Goal: Information Seeking & Learning: Find specific fact

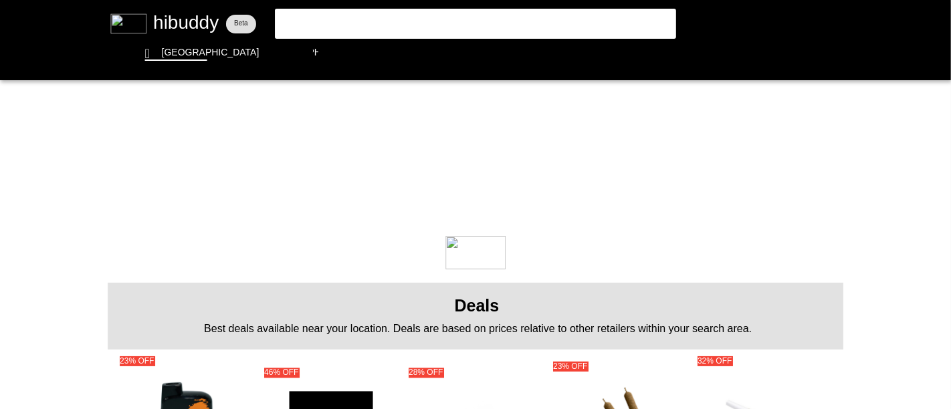
click at [348, 21] on flt-glass-pane at bounding box center [475, 204] width 951 height 409
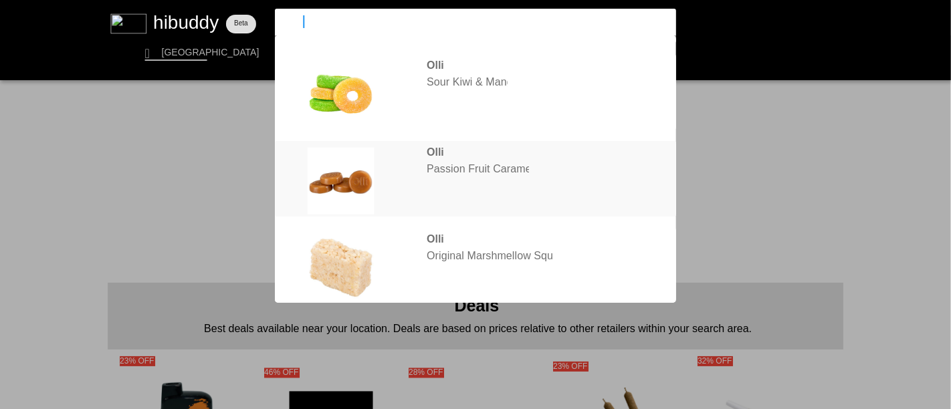
type input "[PERSON_NAME]"
click at [421, 163] on flt-glass-pane at bounding box center [475, 204] width 951 height 409
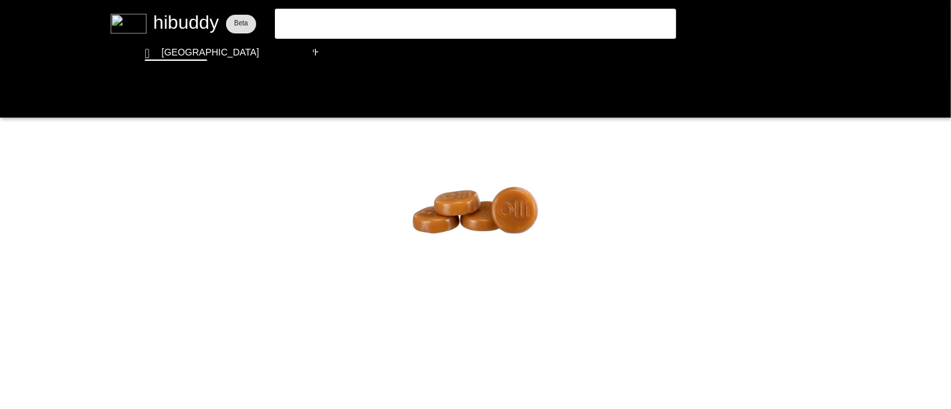
click at [355, 15] on flt-glass-pane at bounding box center [475, 204] width 951 height 409
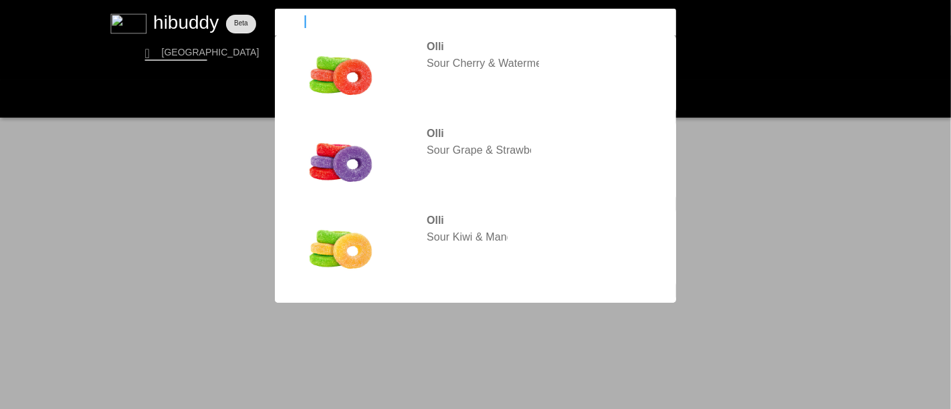
type input "[PERSON_NAME] o's"
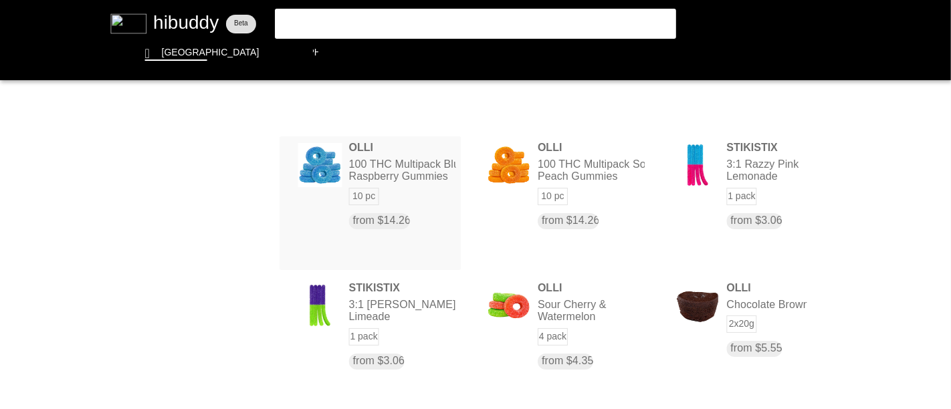
click at [376, 180] on flt-glass-pane at bounding box center [475, 204] width 951 height 409
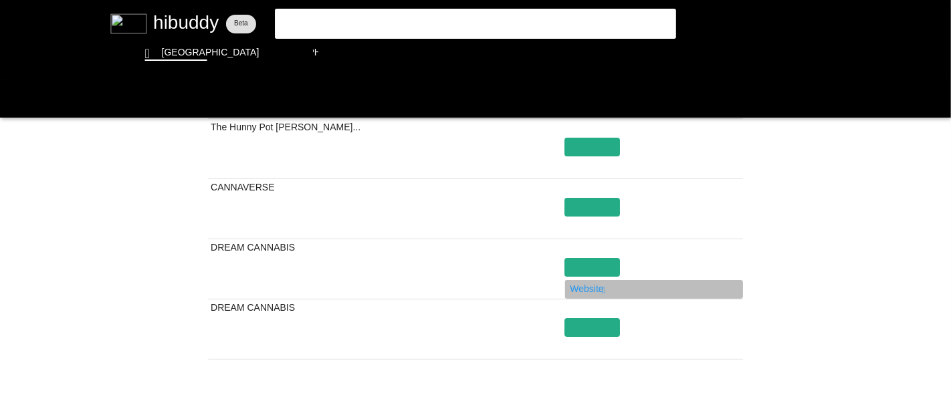
click at [592, 287] on flt-glass-pane at bounding box center [475, 204] width 951 height 409
